Goal: Navigation & Orientation: Understand site structure

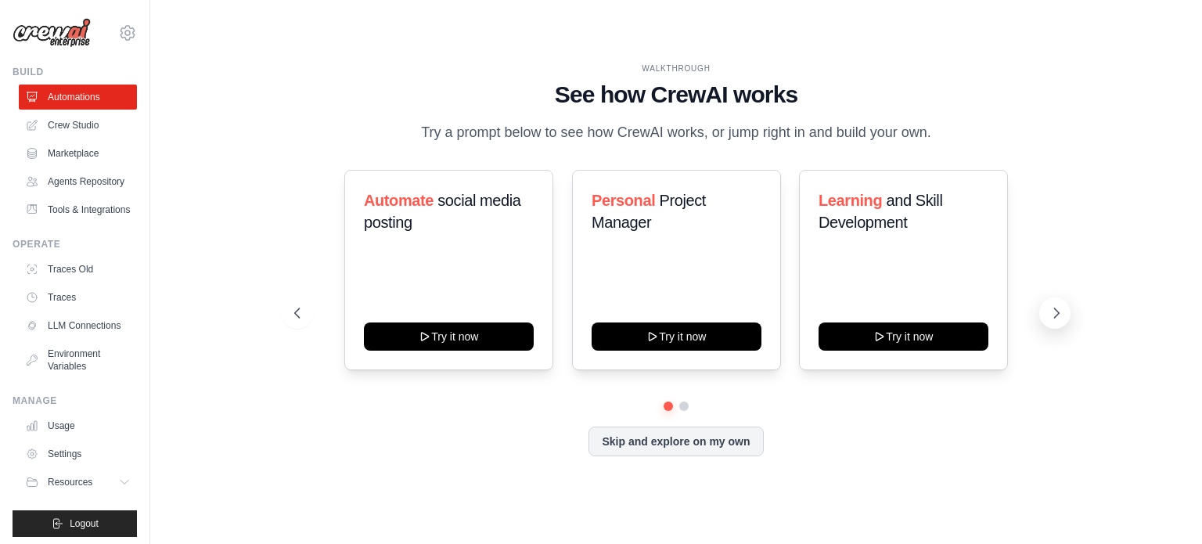
click at [1061, 312] on icon at bounding box center [1057, 313] width 16 height 16
click at [76, 124] on link "Crew Studio" at bounding box center [79, 125] width 118 height 25
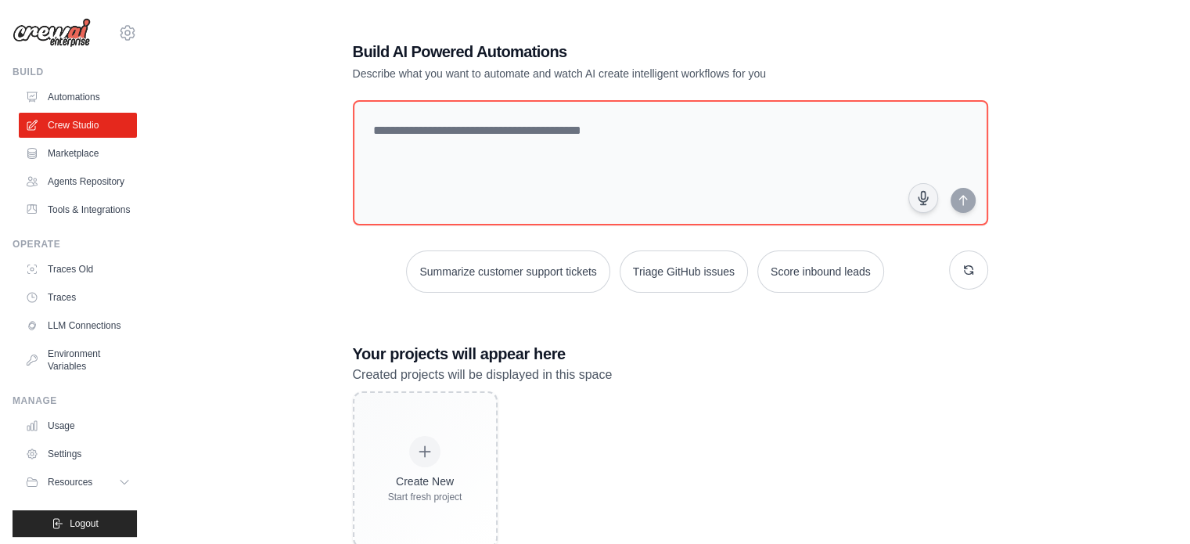
scroll to position [44, 0]
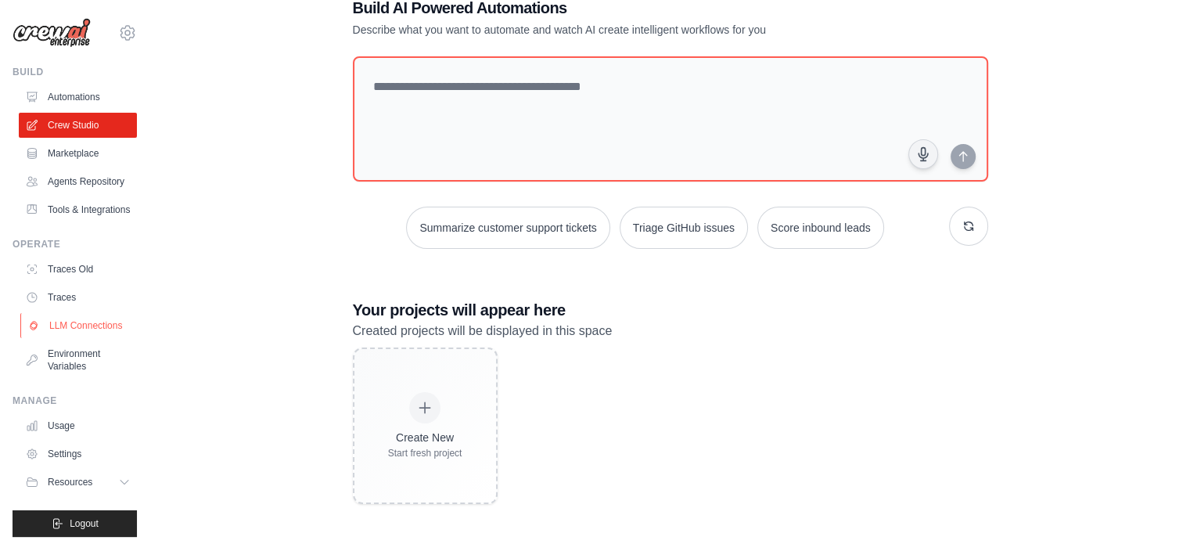
click at [56, 338] on link "LLM Connections" at bounding box center [79, 325] width 118 height 25
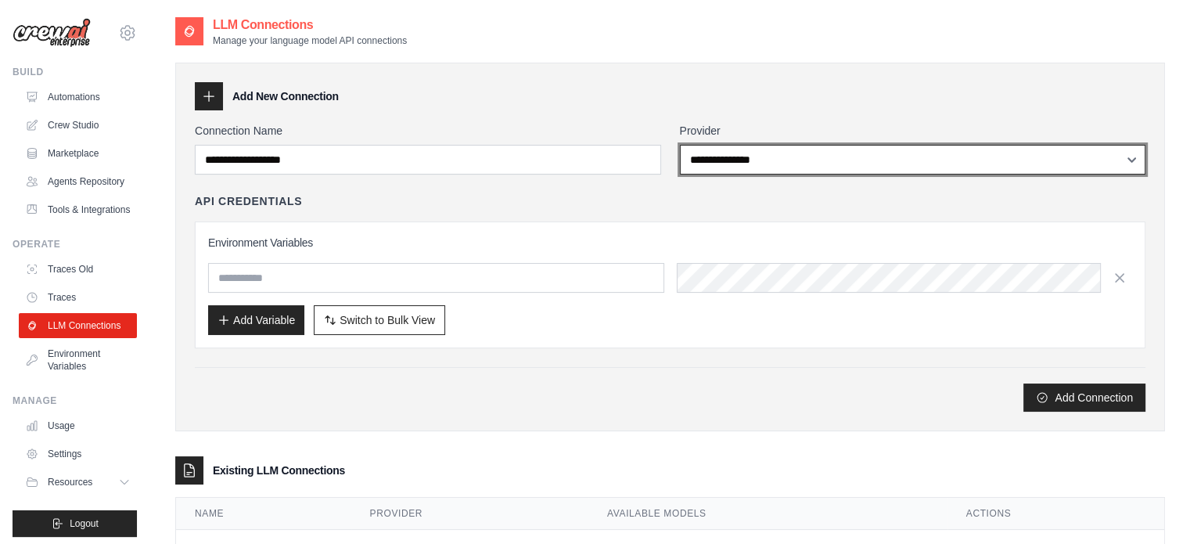
click at [869, 164] on select "**********" at bounding box center [913, 160] width 466 height 30
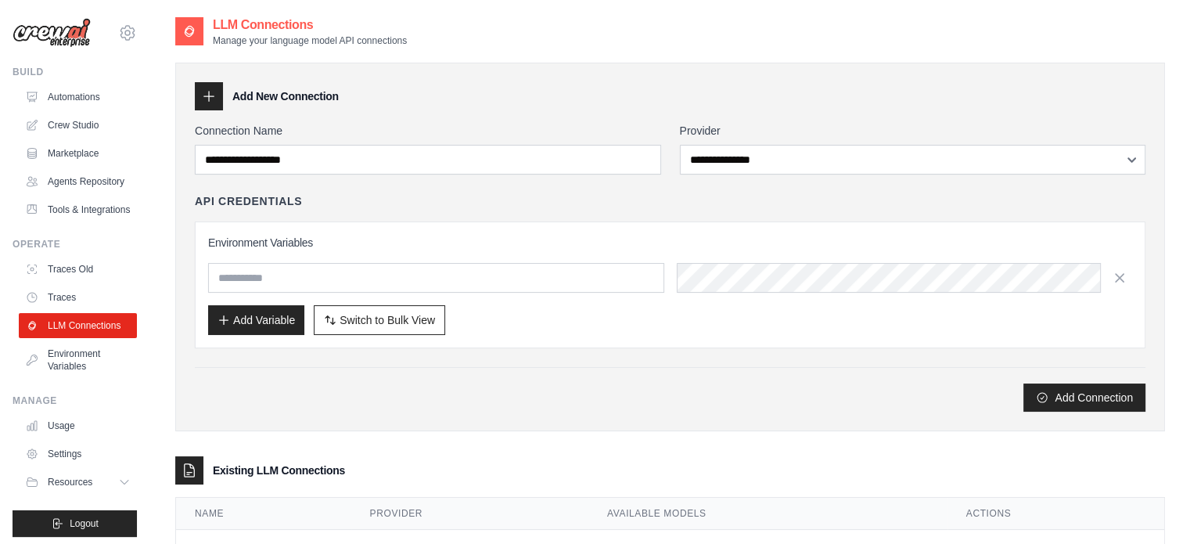
click at [502, 397] on div "Add Connection" at bounding box center [670, 397] width 951 height 28
click at [71, 93] on link "Automations" at bounding box center [79, 97] width 118 height 25
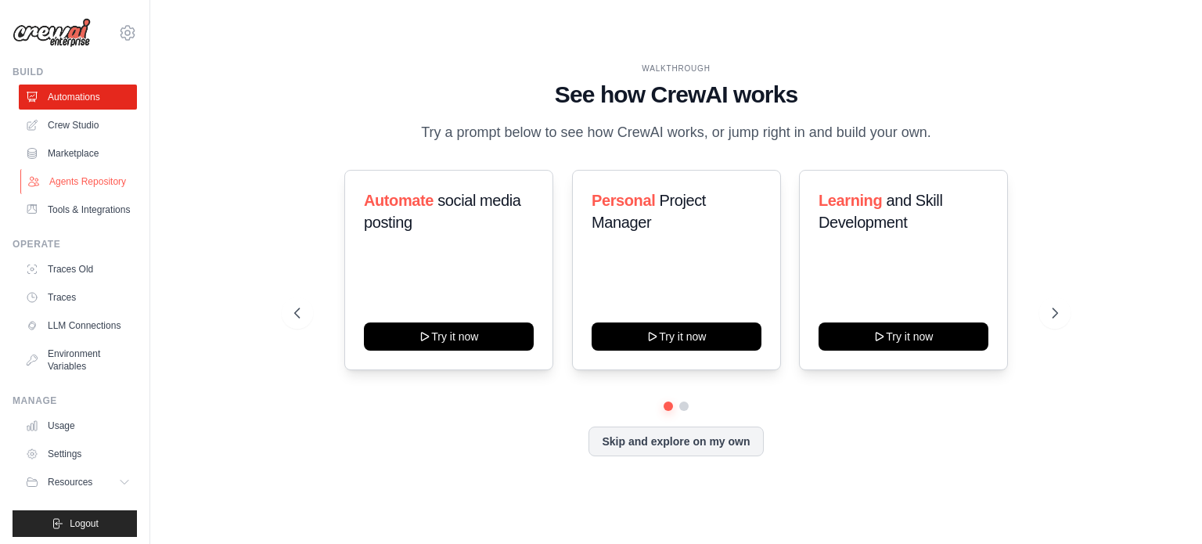
click at [67, 189] on link "Agents Repository" at bounding box center [79, 181] width 118 height 25
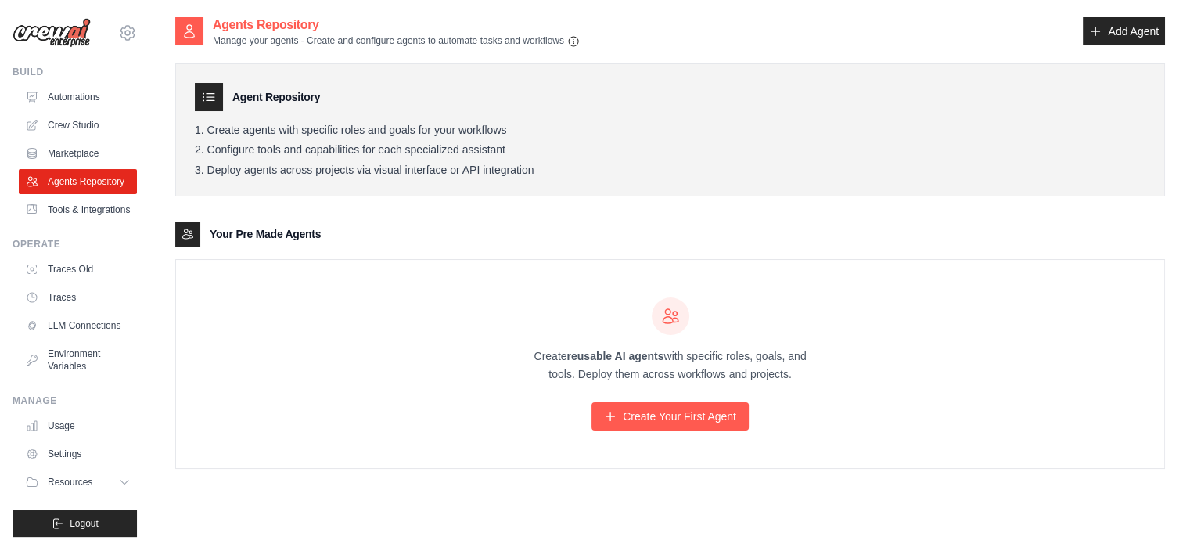
scroll to position [31, 0]
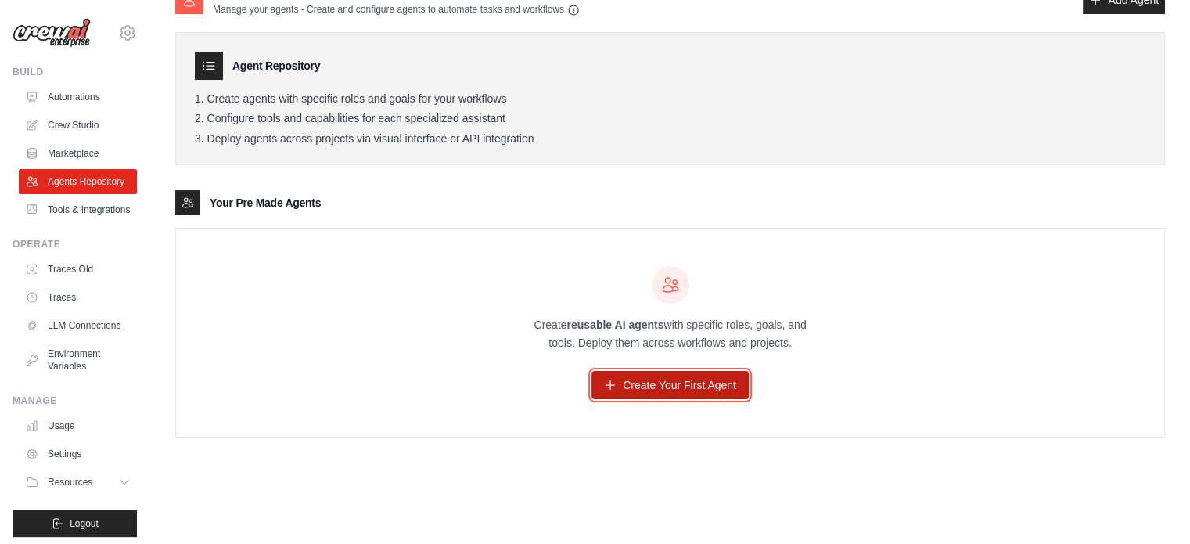
click at [667, 390] on link "Create Your First Agent" at bounding box center [670, 385] width 157 height 28
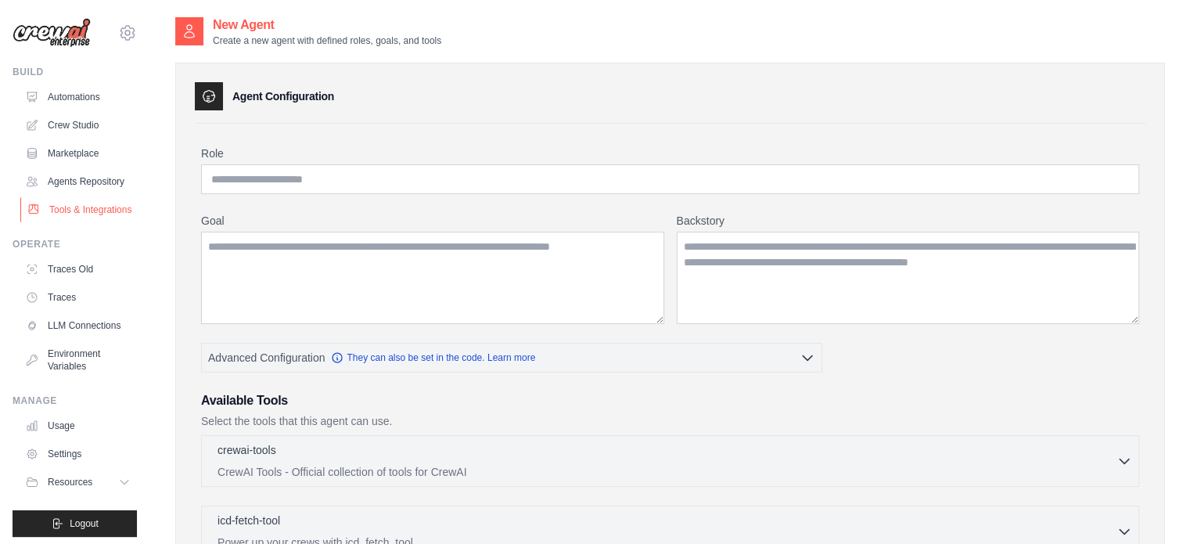
click at [62, 222] on link "Tools & Integrations" at bounding box center [79, 209] width 118 height 25
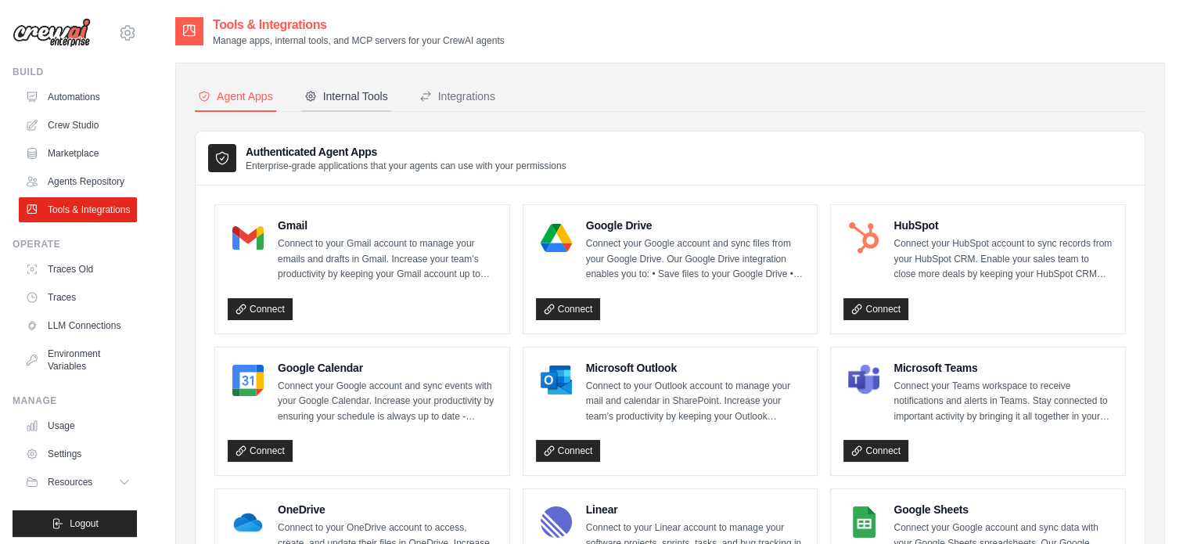
click at [332, 92] on div "Internal Tools" at bounding box center [346, 96] width 84 height 16
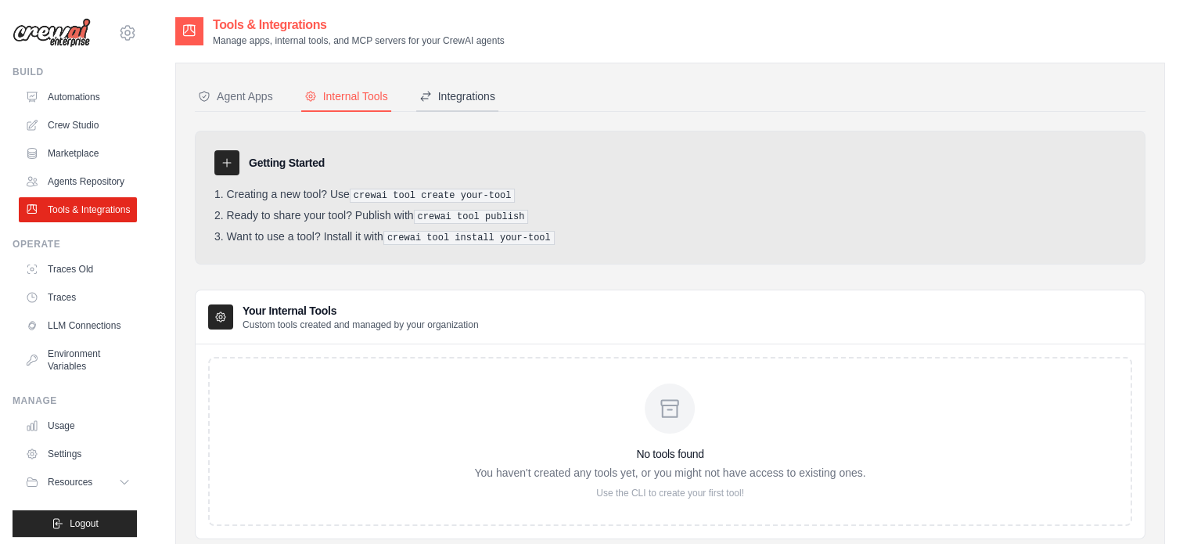
click at [470, 96] on div "Integrations" at bounding box center [457, 96] width 76 height 16
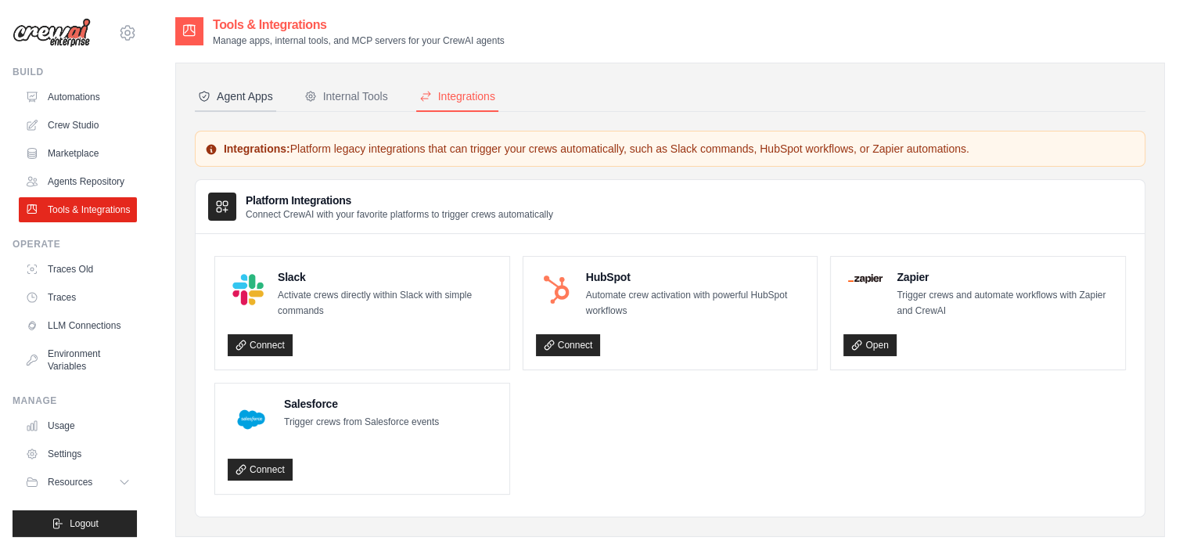
click at [214, 95] on div "Agent Apps" at bounding box center [235, 96] width 75 height 16
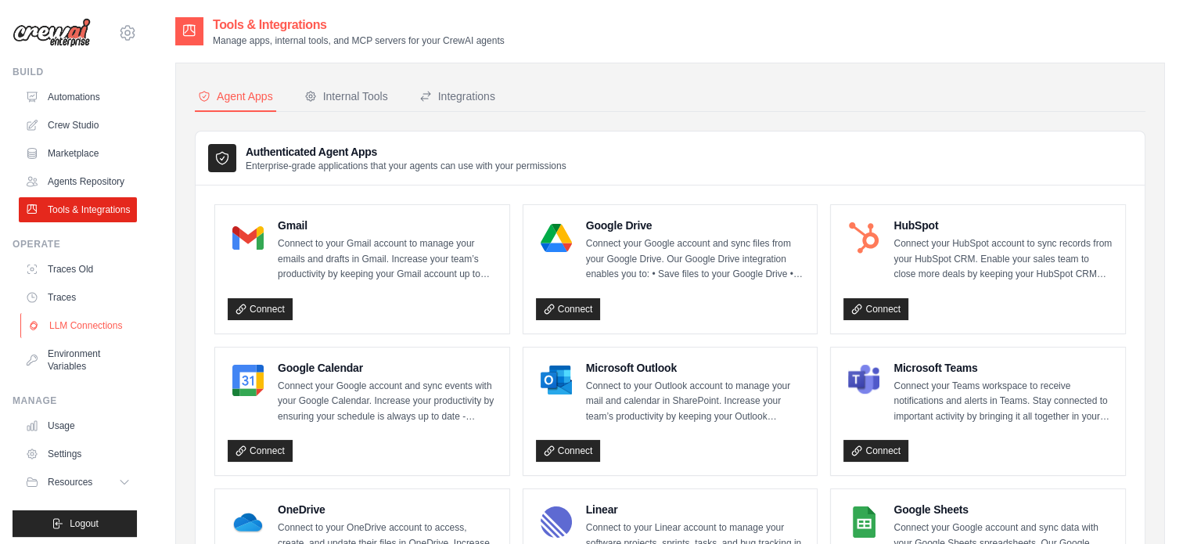
scroll to position [42, 0]
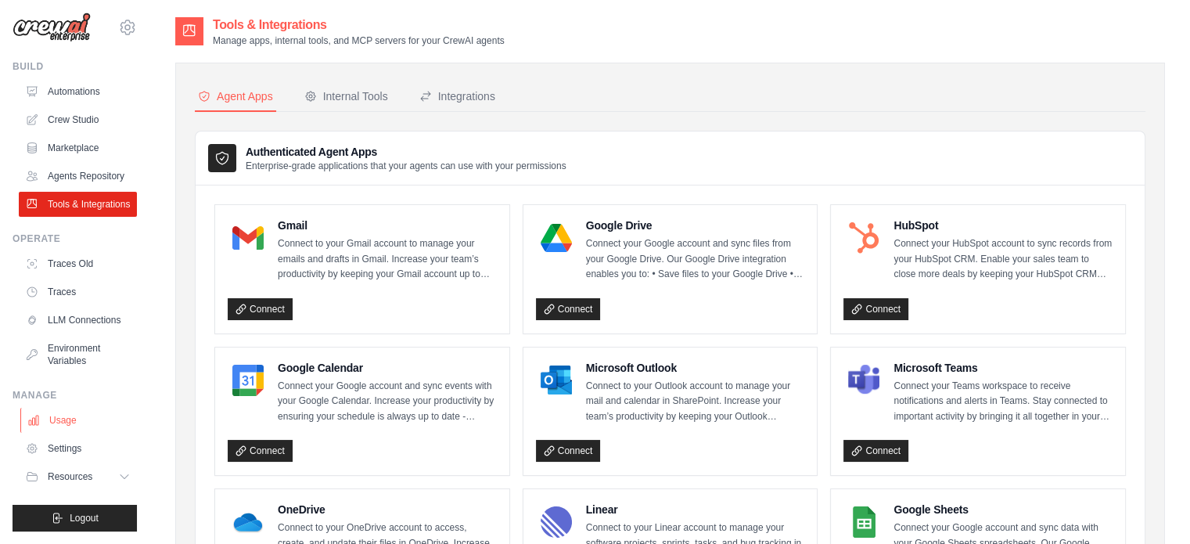
click at [74, 419] on link "Usage" at bounding box center [79, 420] width 118 height 25
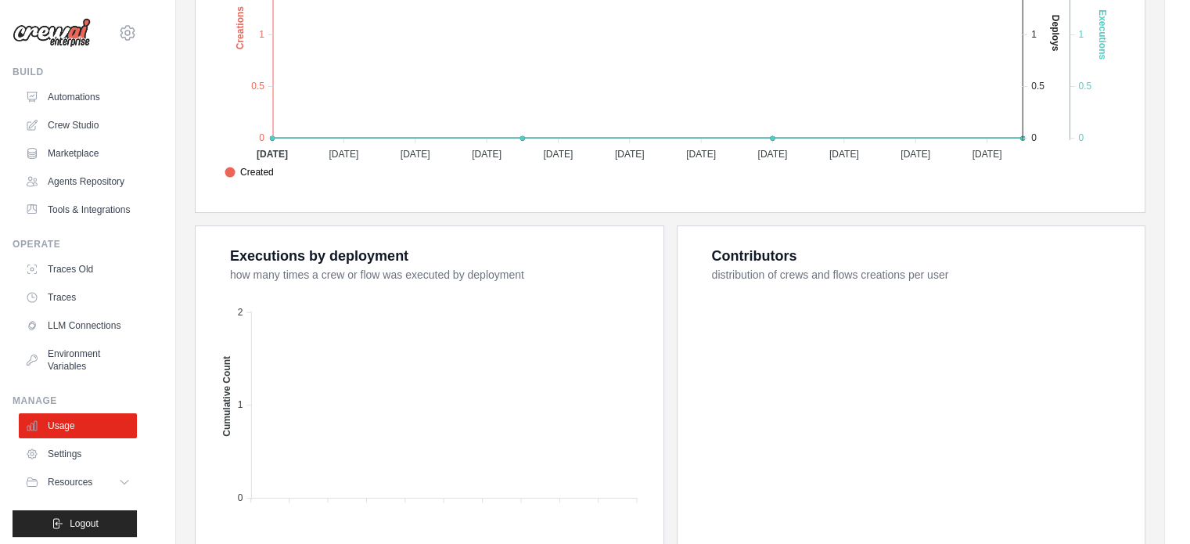
scroll to position [588, 0]
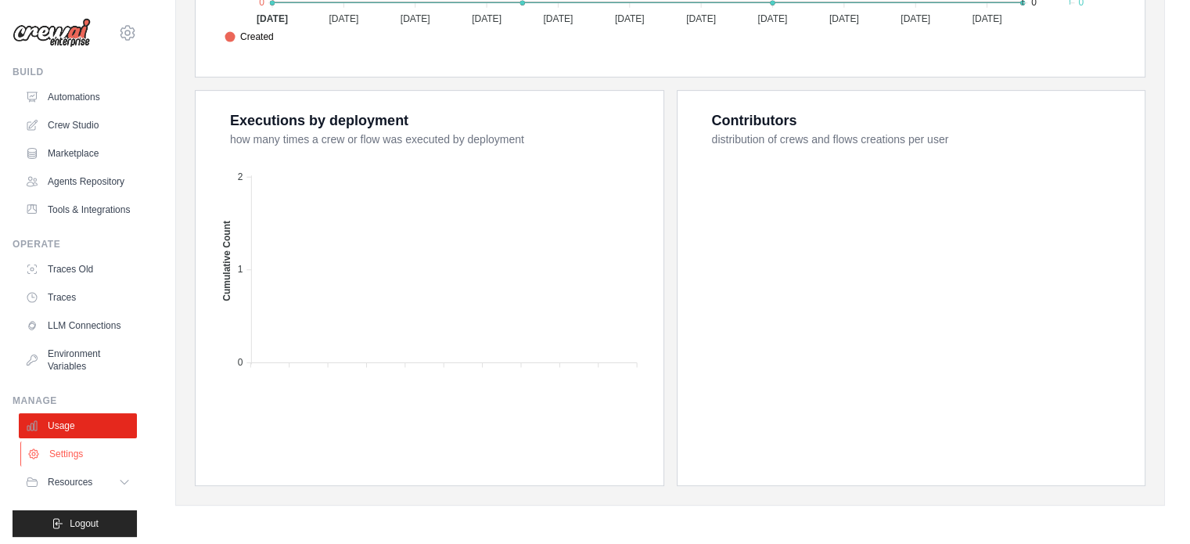
click at [95, 466] on link "Settings" at bounding box center [79, 453] width 118 height 25
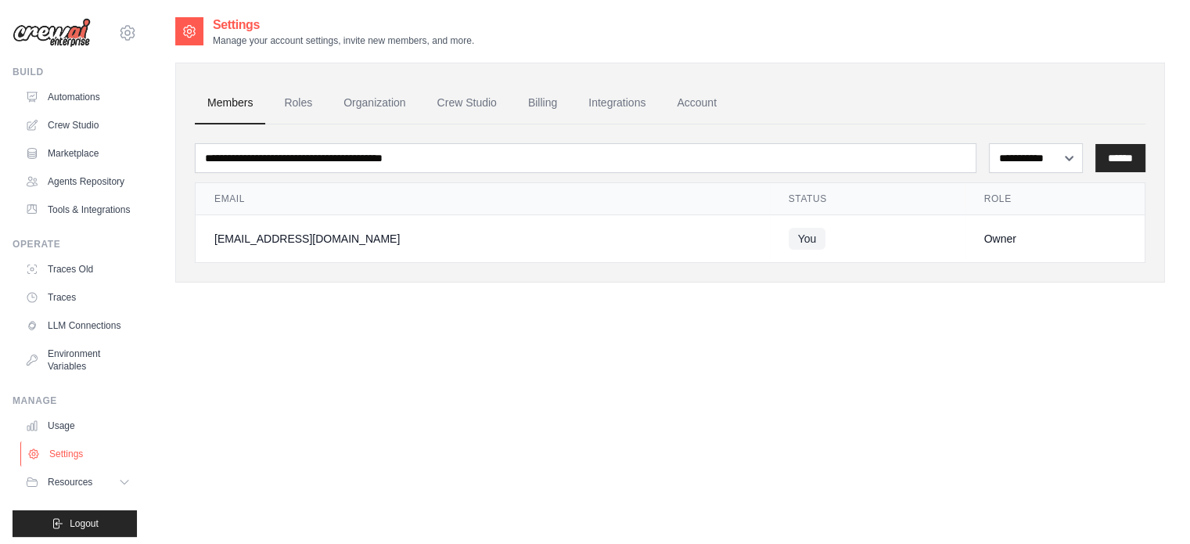
scroll to position [42, 0]
